Goal: Task Accomplishment & Management: Manage account settings

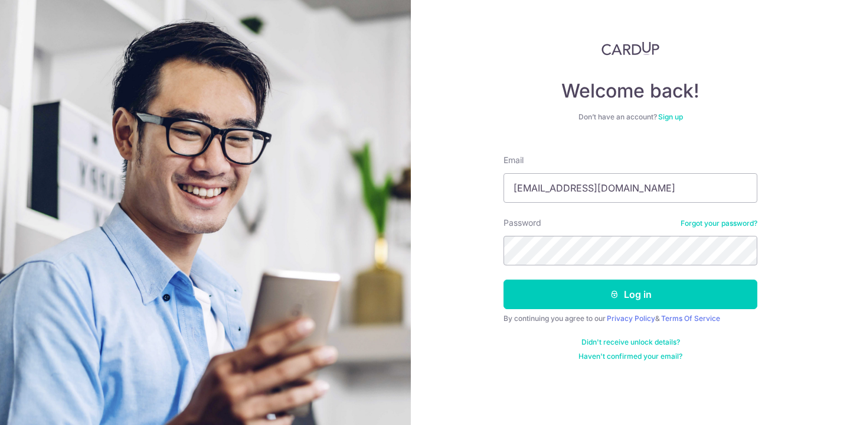
click at [550, 181] on input "[EMAIL_ADDRESS][DOMAIN_NAME]" at bounding box center [631, 188] width 254 height 30
click at [776, 229] on div "Welcome back! Don’t have an account? Sign up Email aloysius_png@hotmail.com Pas…" at bounding box center [630, 212] width 439 height 425
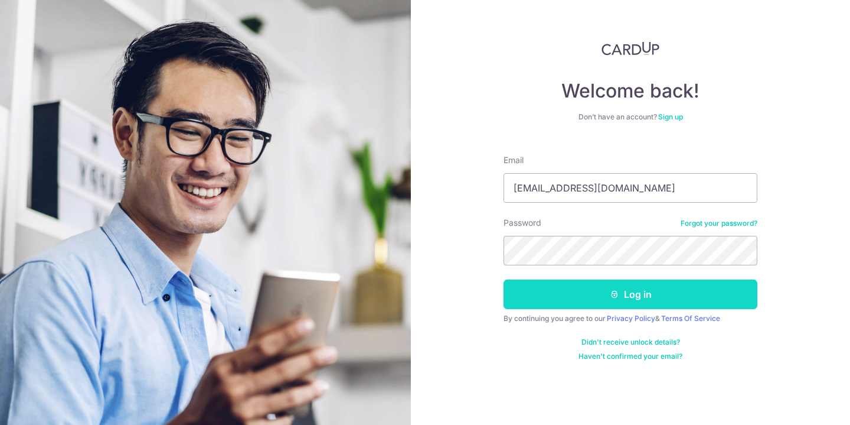
click at [628, 295] on button "Log in" at bounding box center [631, 294] width 254 height 30
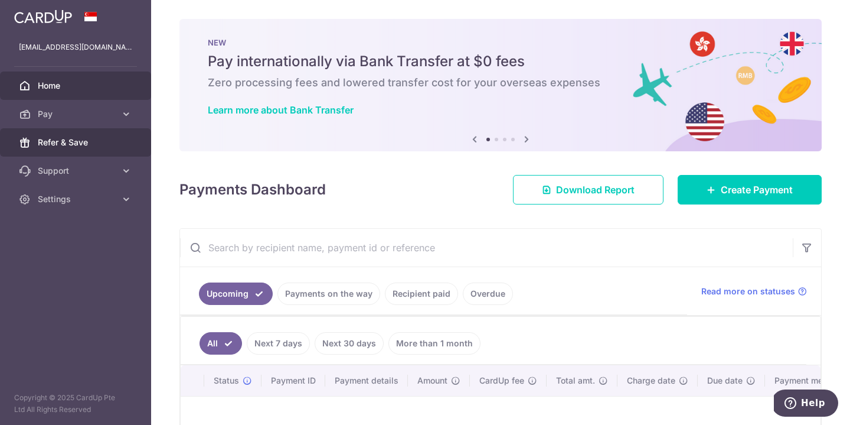
click at [107, 139] on span "Refer & Save" at bounding box center [77, 142] width 78 height 12
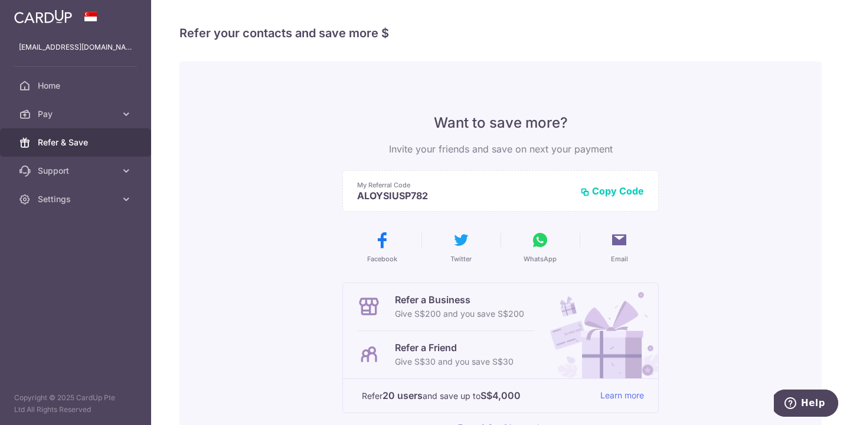
click at [632, 191] on button "Copy Code" at bounding box center [613, 191] width 64 height 12
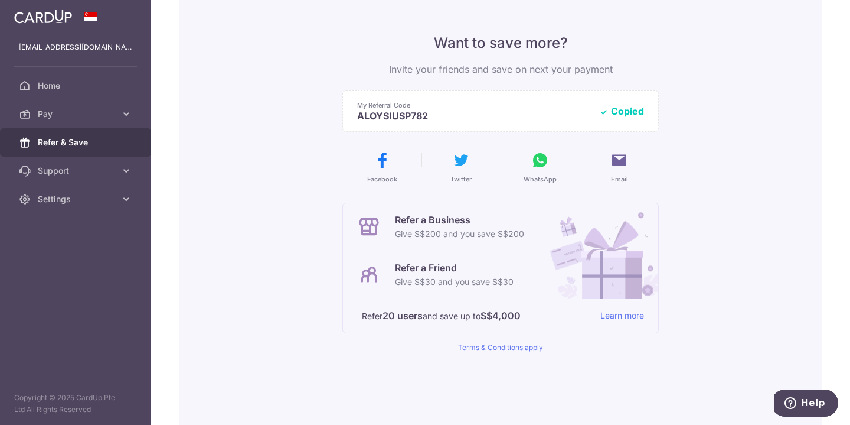
scroll to position [81, 0]
click at [426, 276] on p "Give S$30 and you save S$30" at bounding box center [454, 280] width 119 height 14
click at [494, 351] on div "Want to save more? Invite your friends and save on next your payment My Referra…" at bounding box center [501, 219] width 317 height 477
click at [498, 344] on link "Terms & Conditions apply" at bounding box center [500, 345] width 85 height 9
click at [71, 92] on link "Home" at bounding box center [75, 85] width 151 height 28
